Goal: Obtain resource: Download file/media

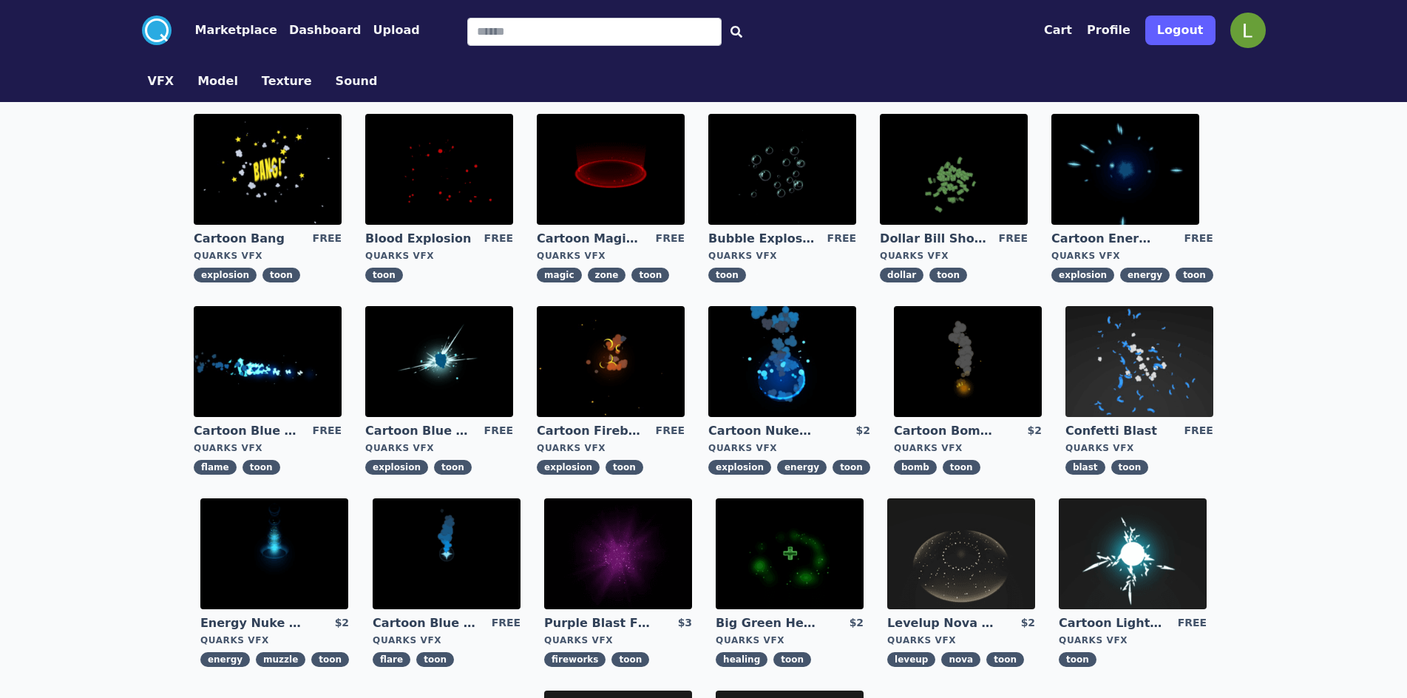
click at [455, 164] on img at bounding box center [439, 169] width 148 height 111
click at [748, 177] on img at bounding box center [782, 169] width 148 height 111
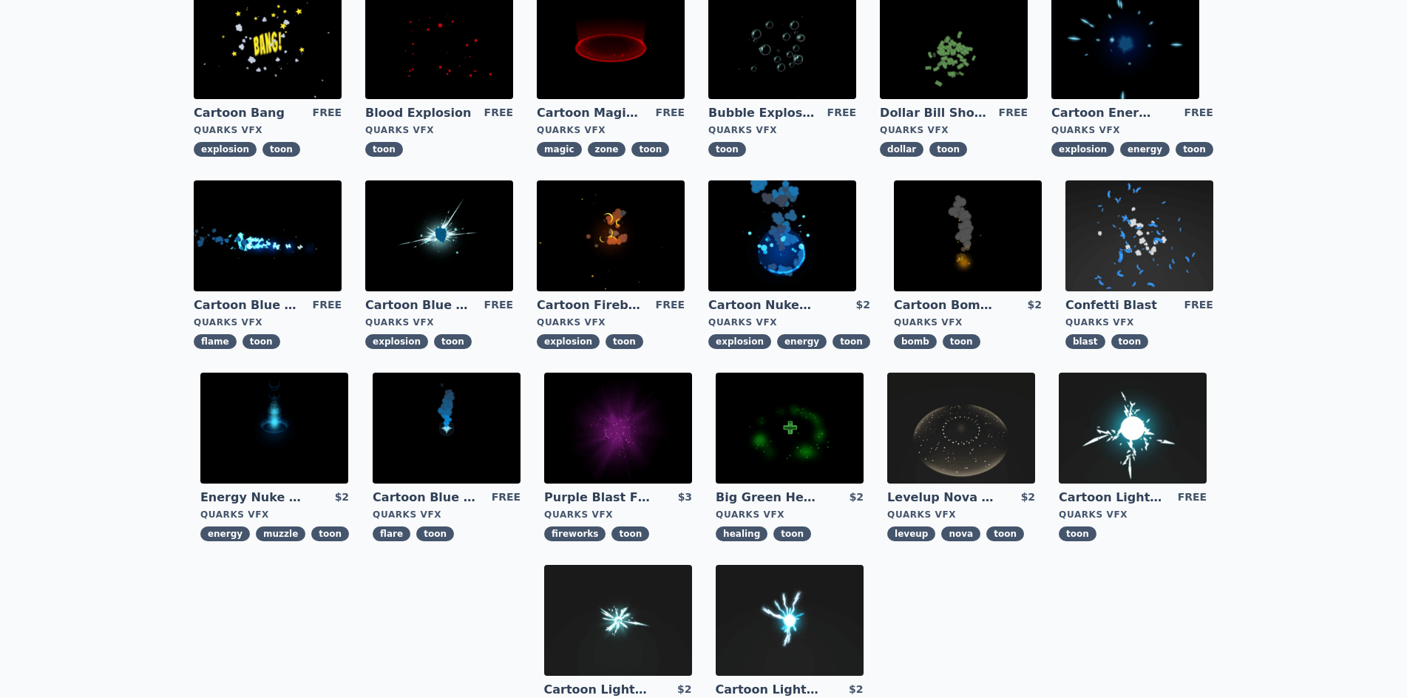
scroll to position [433, 0]
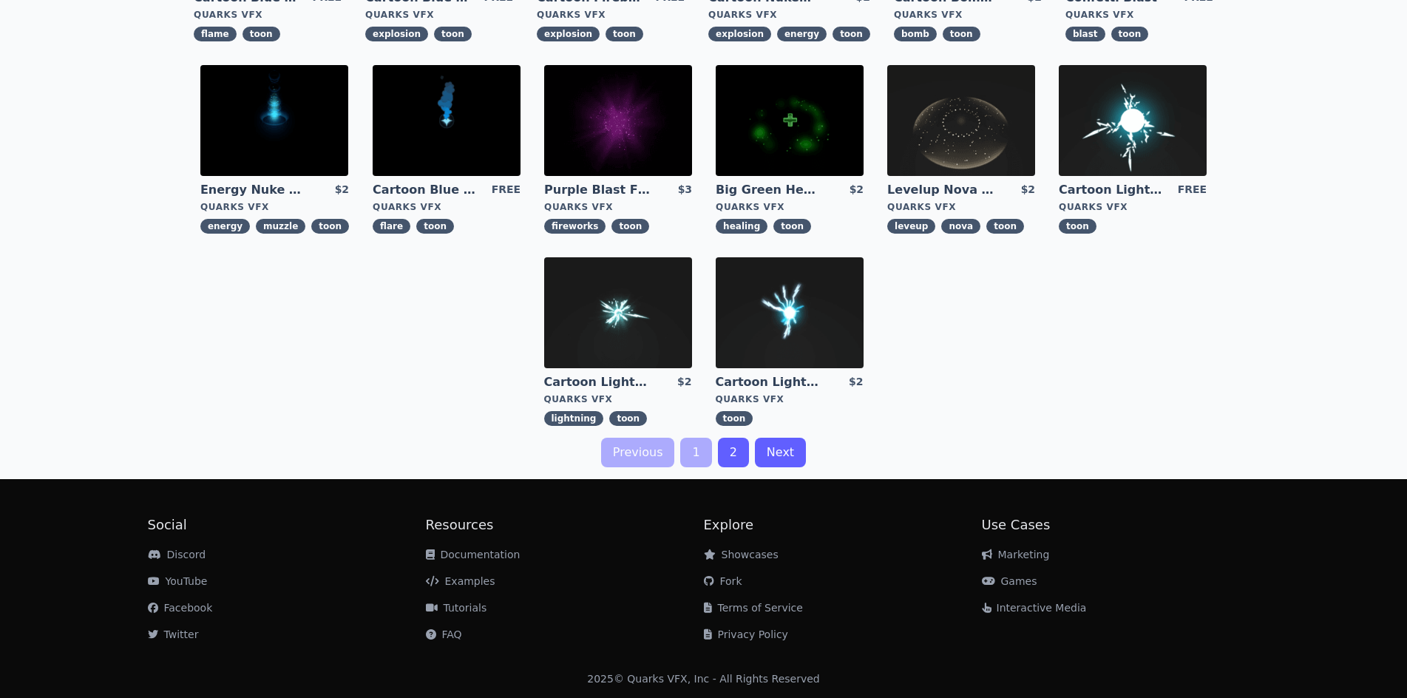
click at [776, 456] on link "Next" at bounding box center [780, 453] width 51 height 30
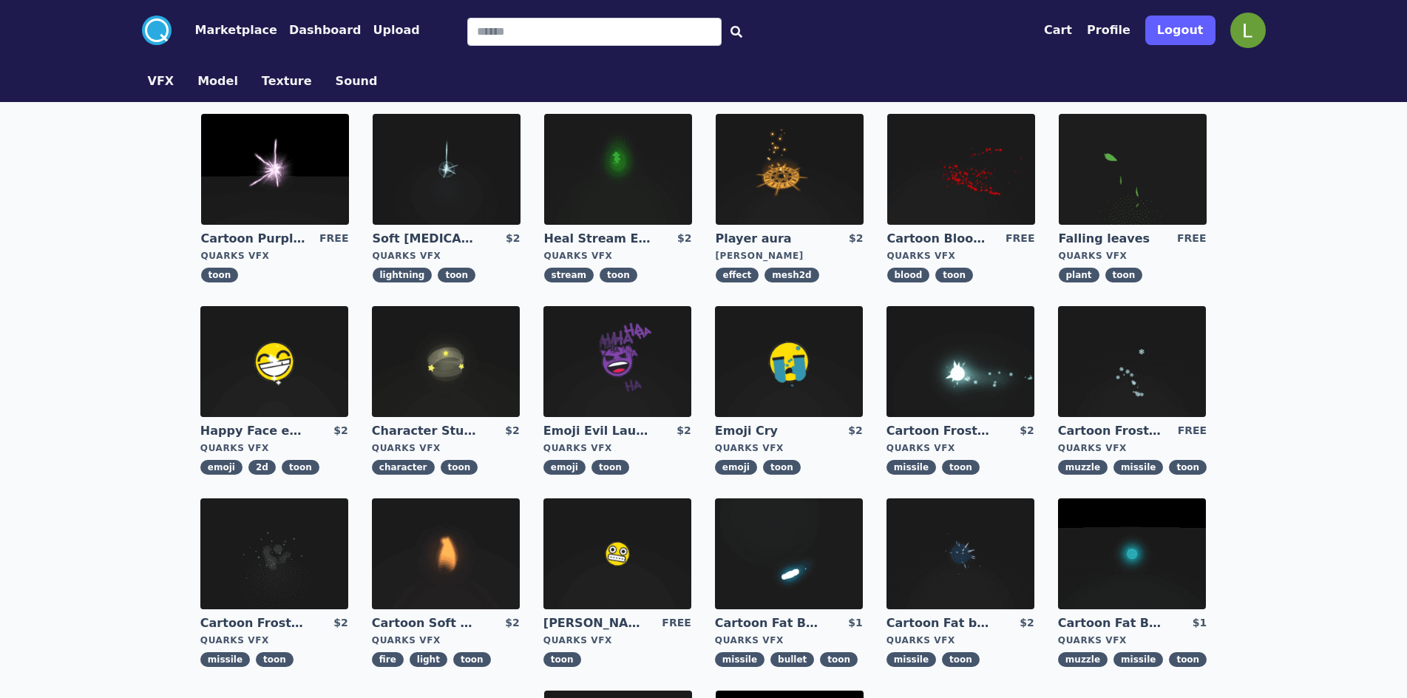
click at [948, 170] on img at bounding box center [961, 169] width 148 height 111
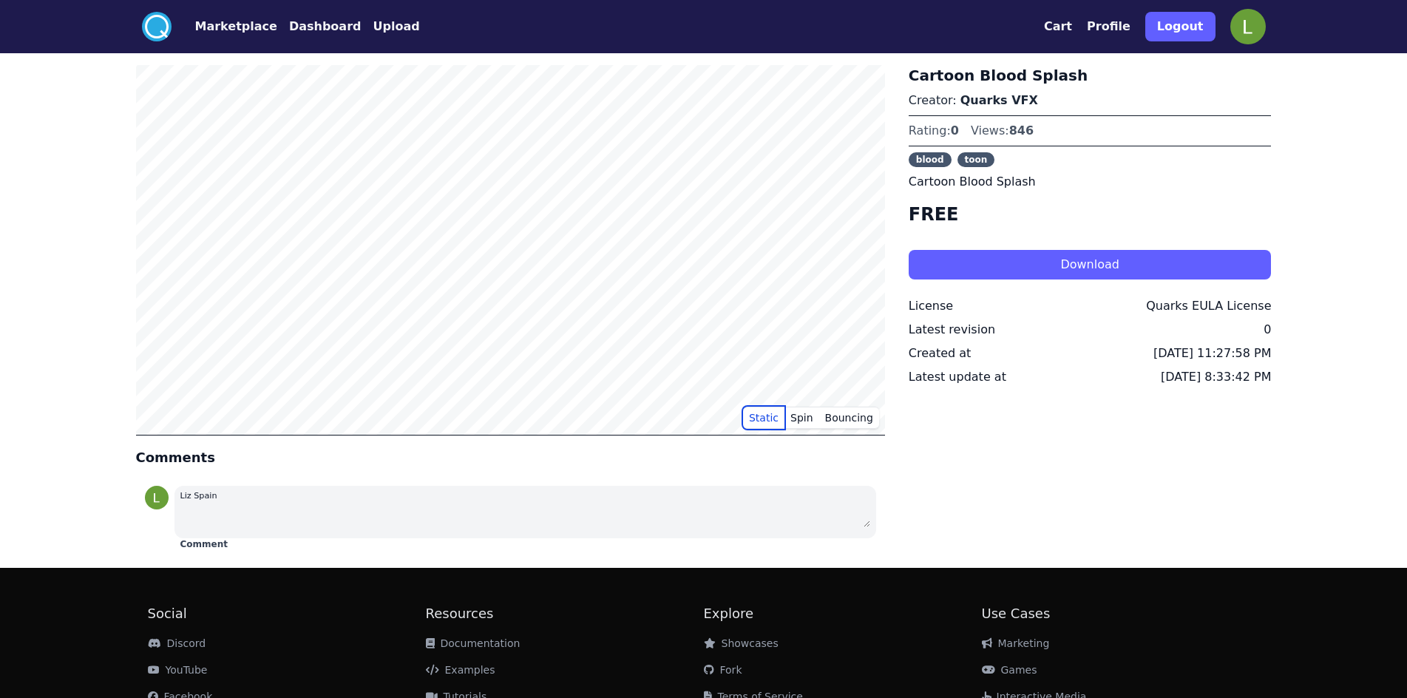
click at [759, 421] on button "Static" at bounding box center [763, 418] width 41 height 22
click at [1025, 260] on button "Download" at bounding box center [1089, 265] width 363 height 30
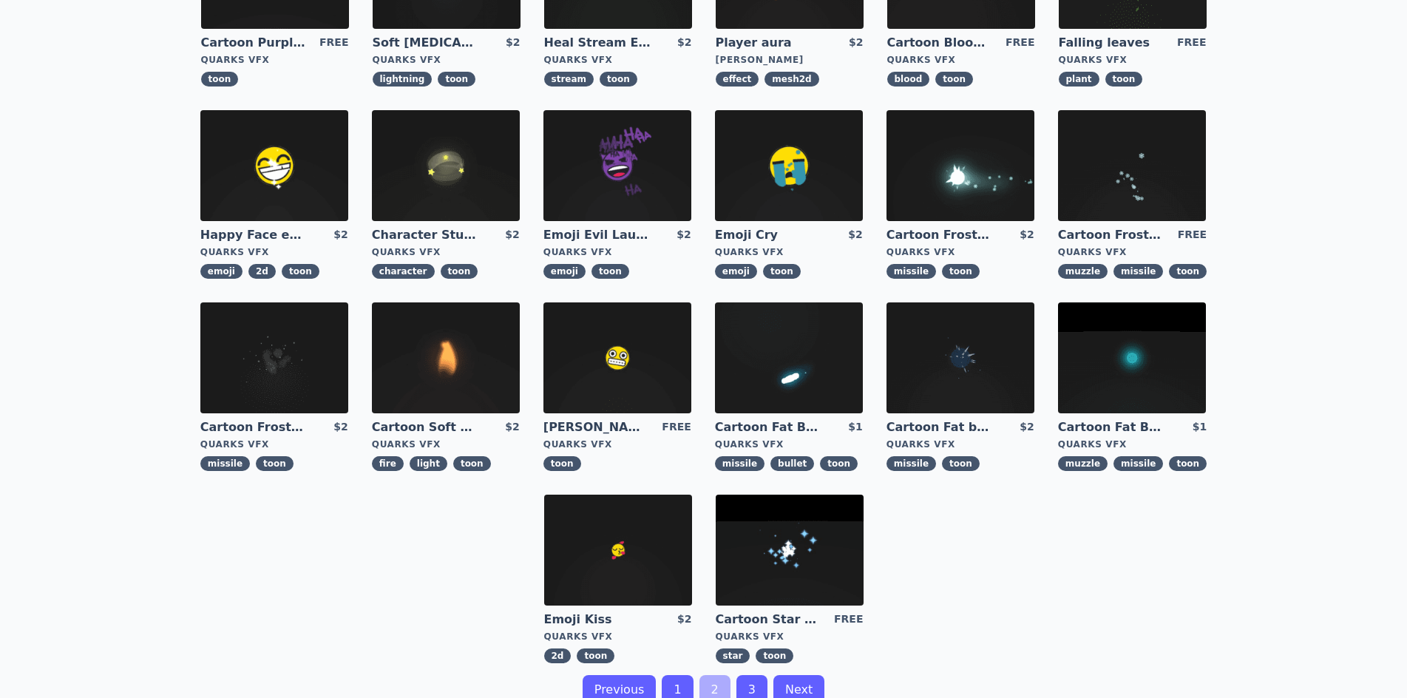
scroll to position [296, 0]
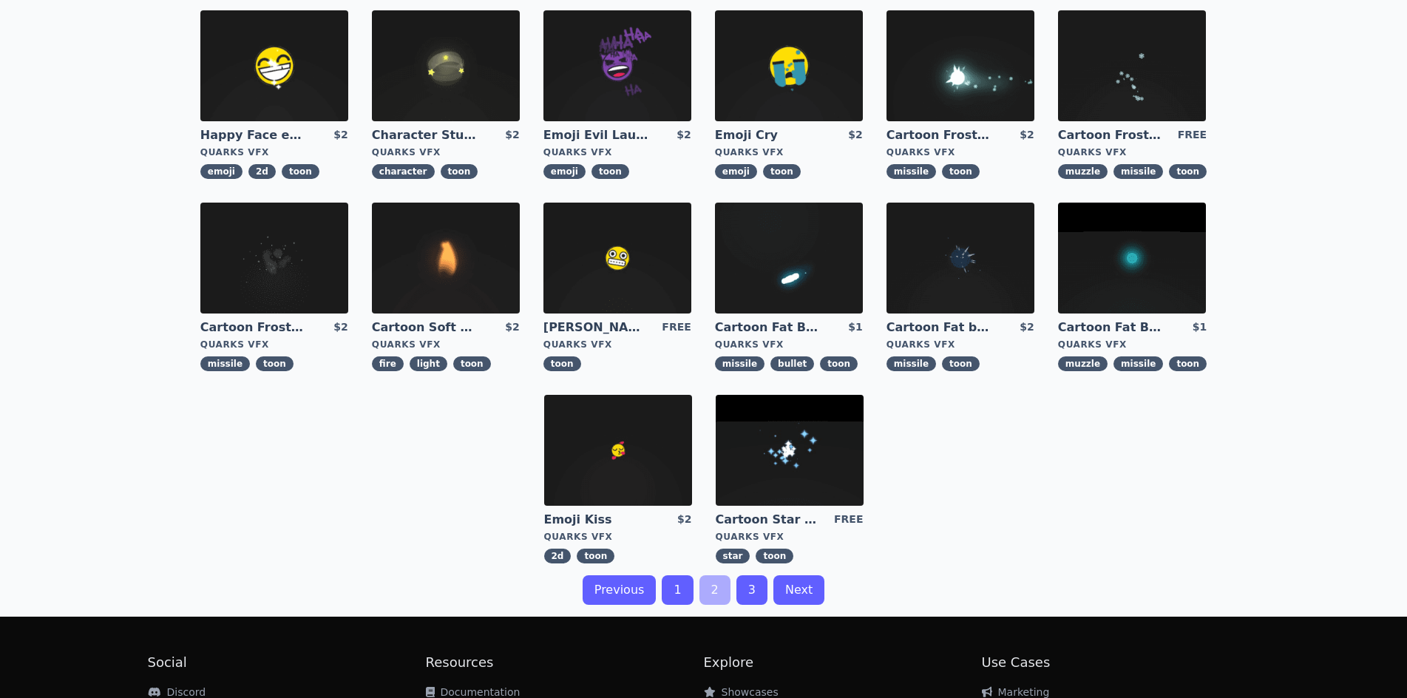
click at [758, 585] on link "3" at bounding box center [751, 590] width 31 height 30
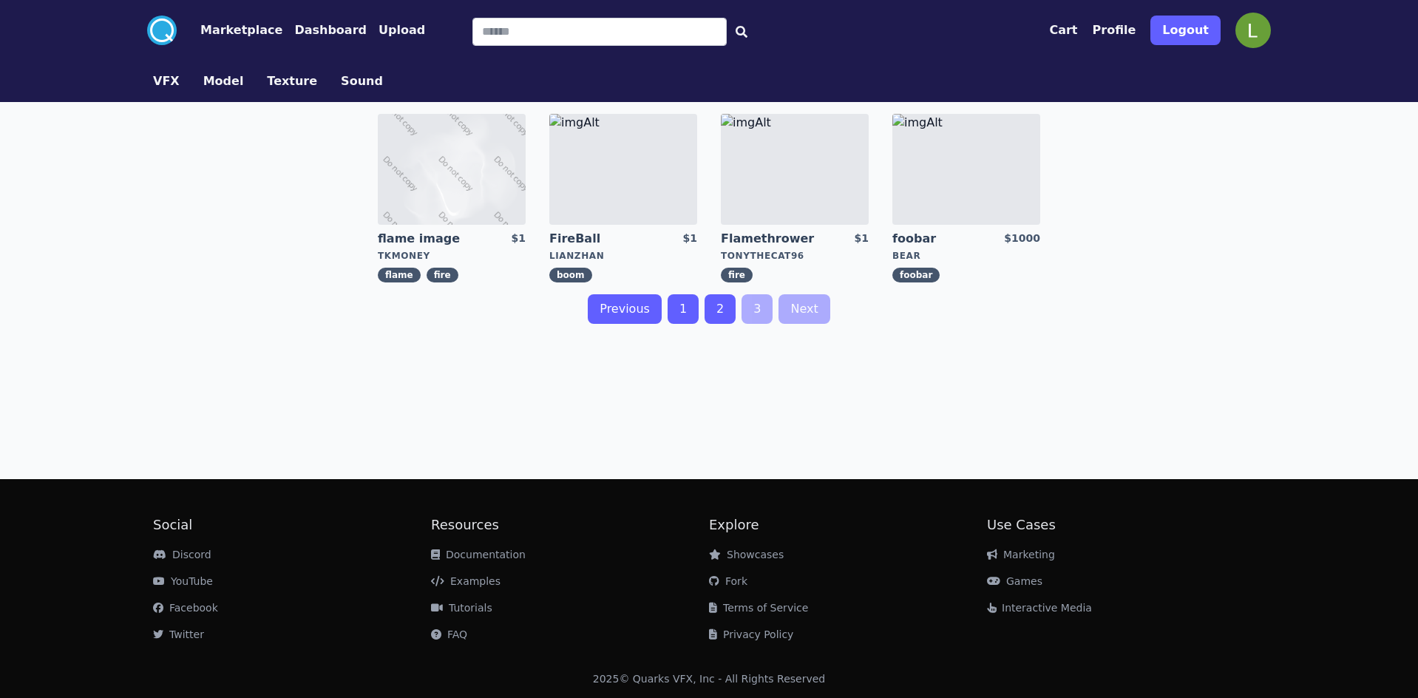
click at [684, 302] on link "1" at bounding box center [682, 309] width 31 height 30
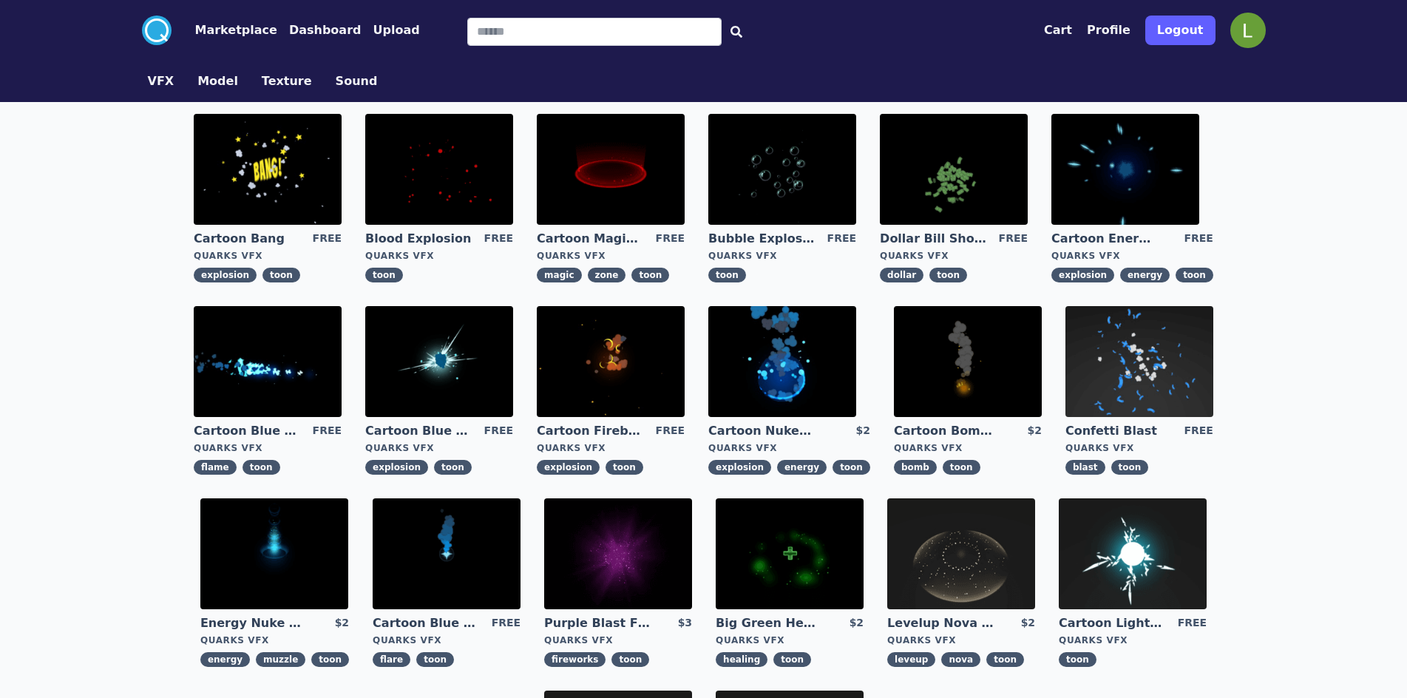
click at [485, 146] on img at bounding box center [439, 169] width 148 height 111
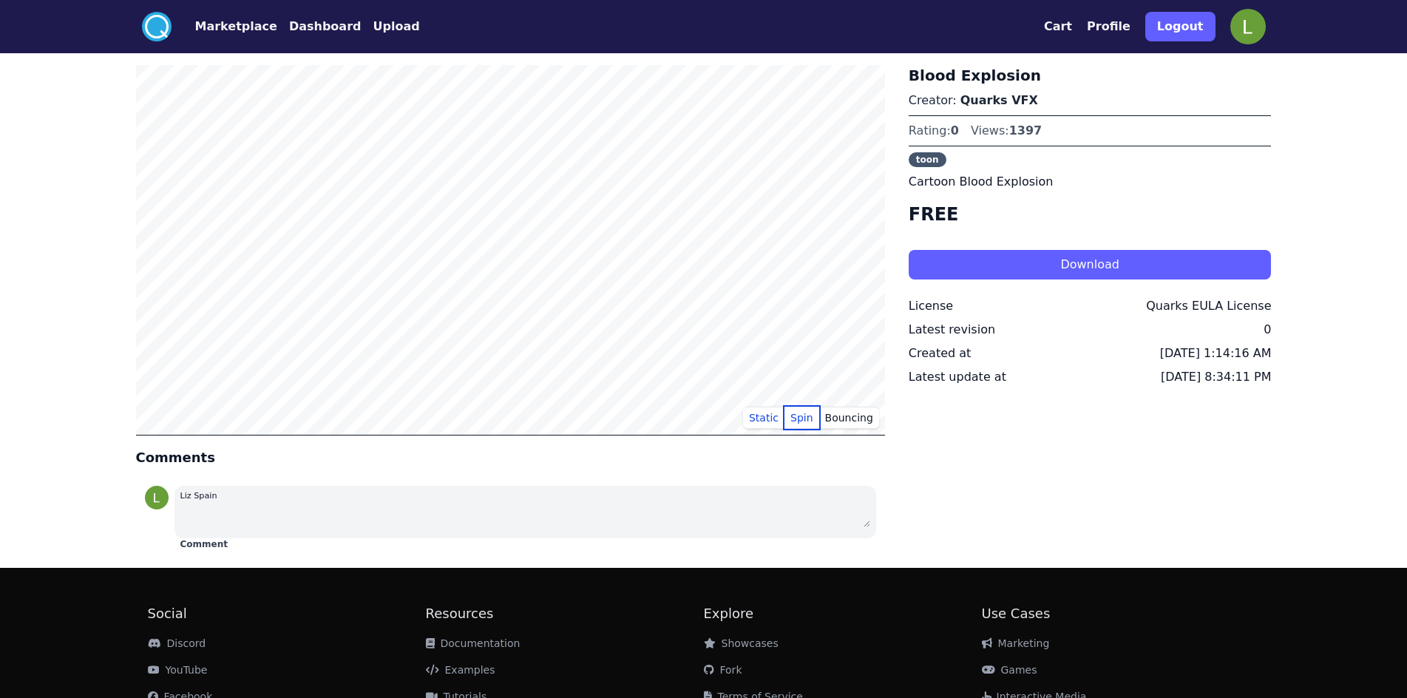
click at [810, 421] on button "Spin" at bounding box center [801, 418] width 35 height 22
click at [778, 421] on button "Static" at bounding box center [763, 418] width 41 height 22
click at [1084, 262] on button "Download" at bounding box center [1089, 265] width 363 height 30
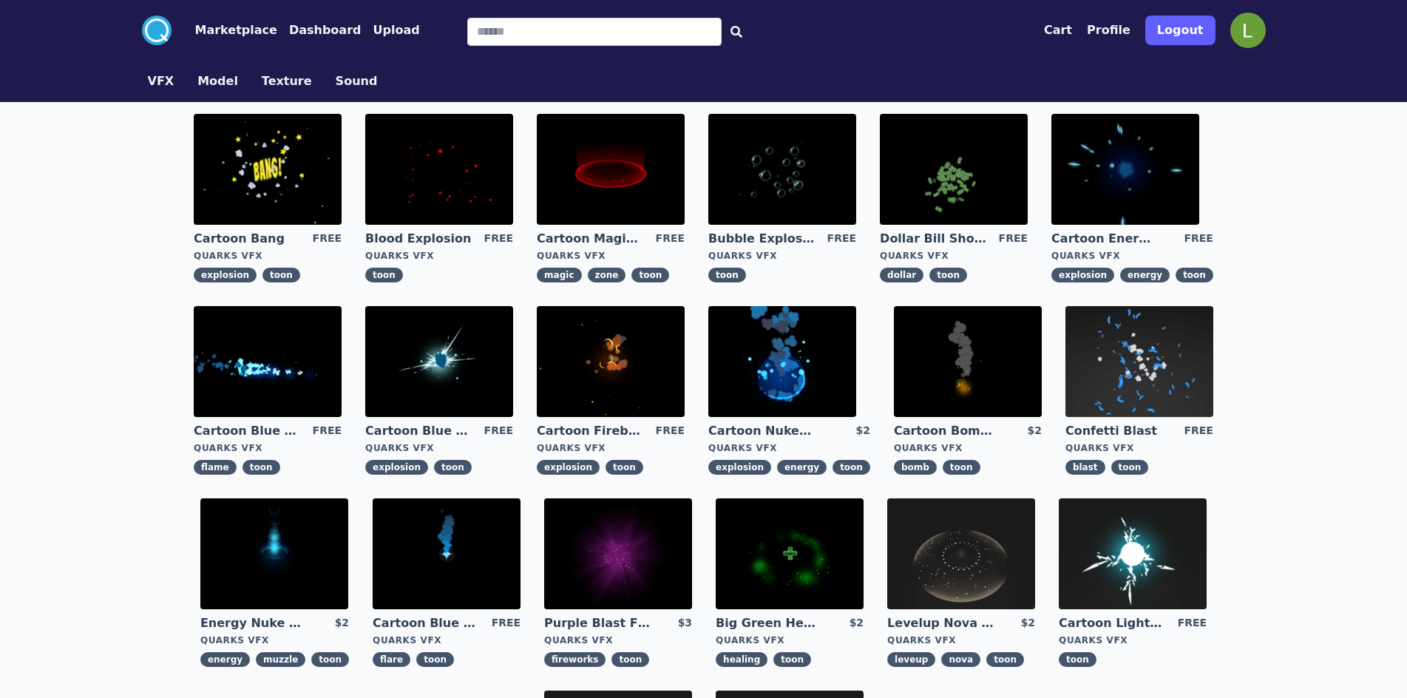
click at [951, 159] on img at bounding box center [954, 169] width 148 height 111
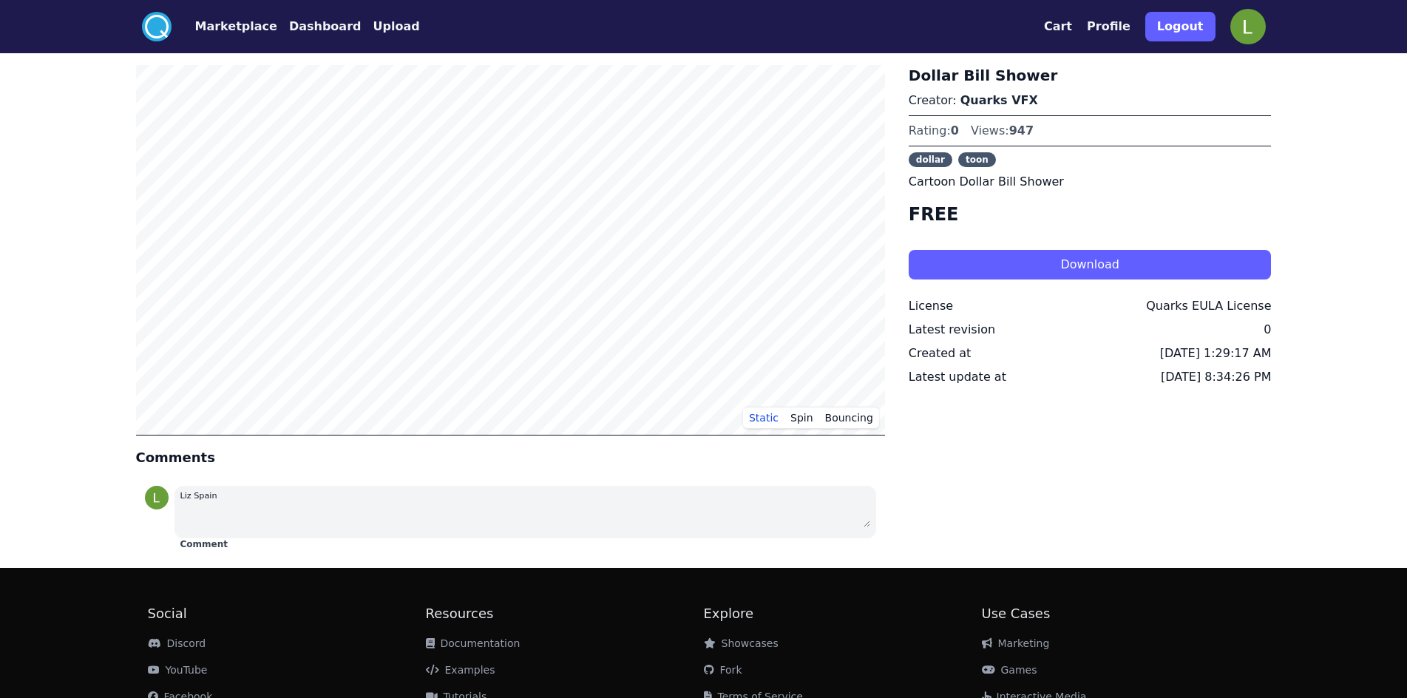
click at [1002, 265] on button "Download" at bounding box center [1089, 265] width 363 height 30
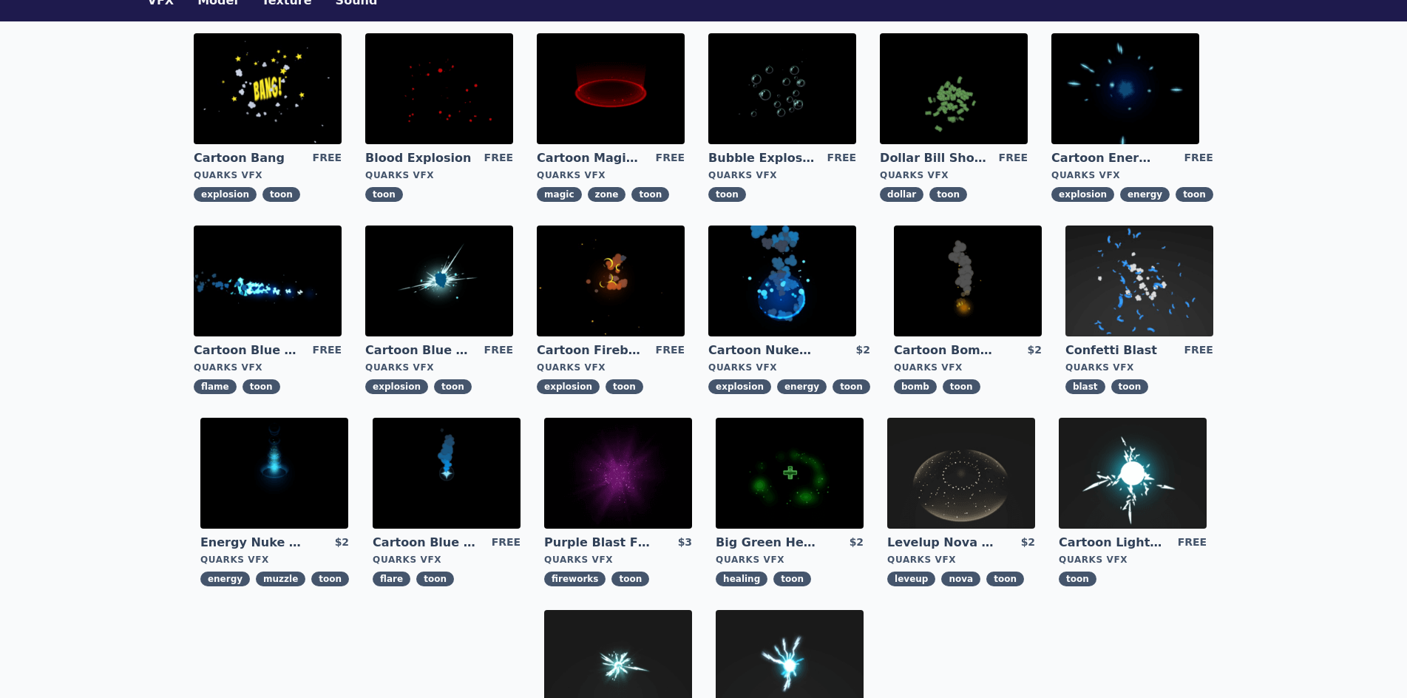
scroll to position [18, 0]
